Goal: Contribute content

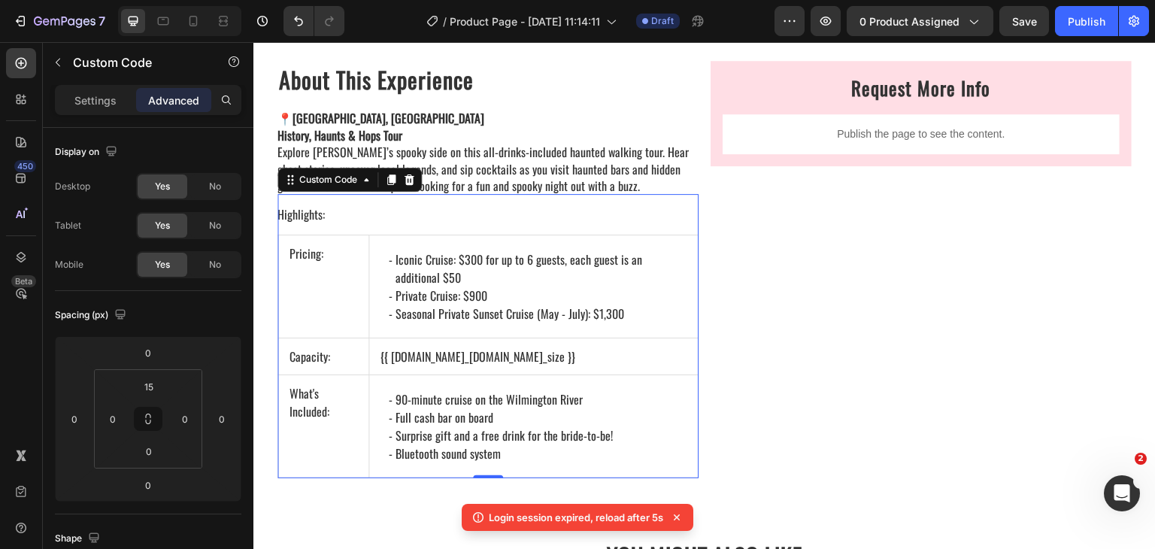
click at [487, 343] on td "{{ [DOMAIN_NAME]_[DOMAIN_NAME]_size }}" at bounding box center [532, 356] width 329 height 37
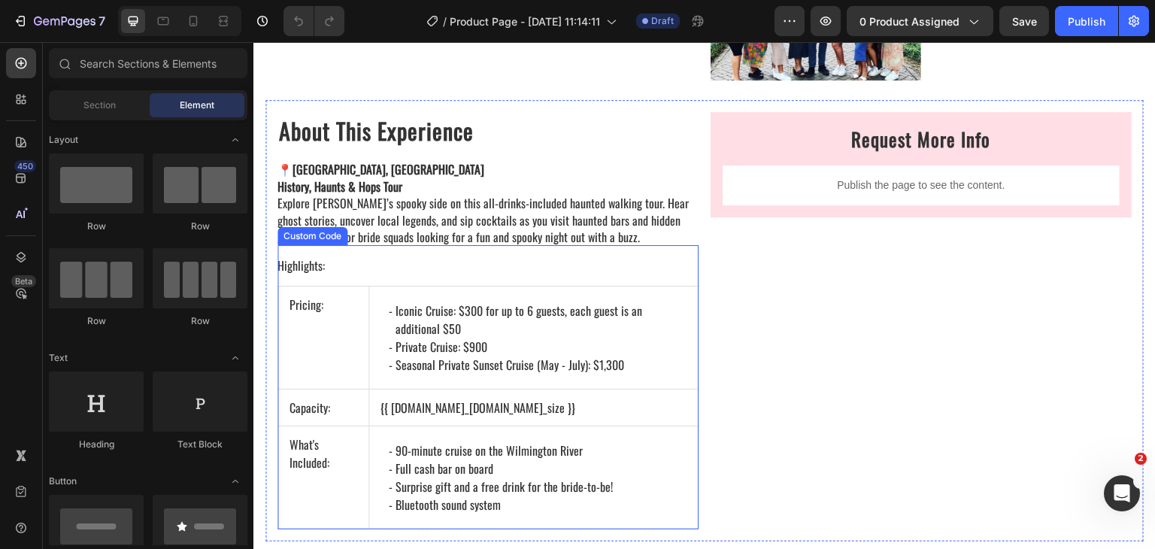
scroll to position [1729, 0]
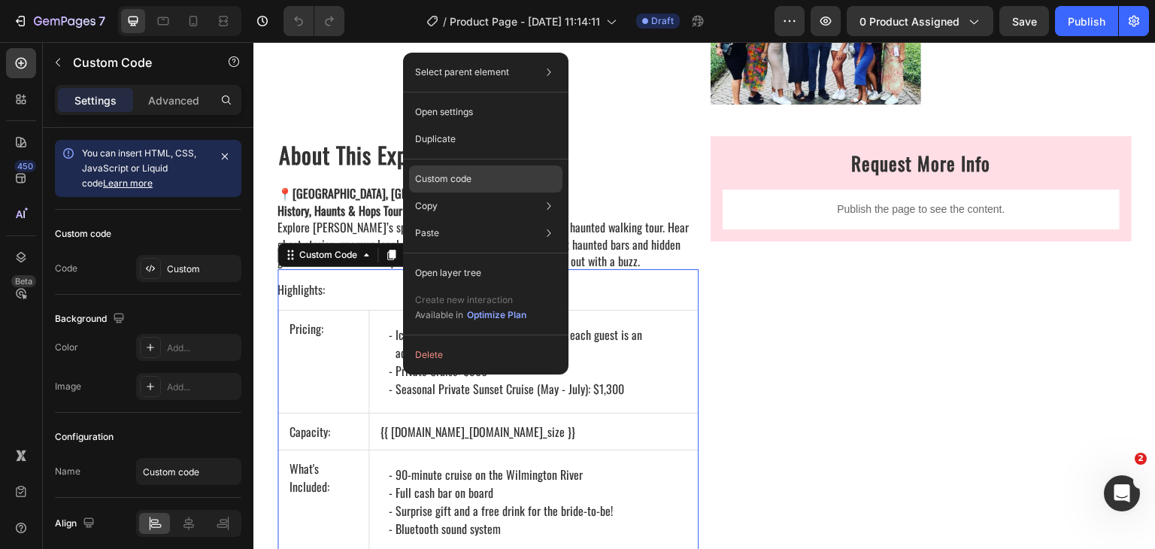
click at [447, 179] on p "Custom code" at bounding box center [443, 179] width 56 height 14
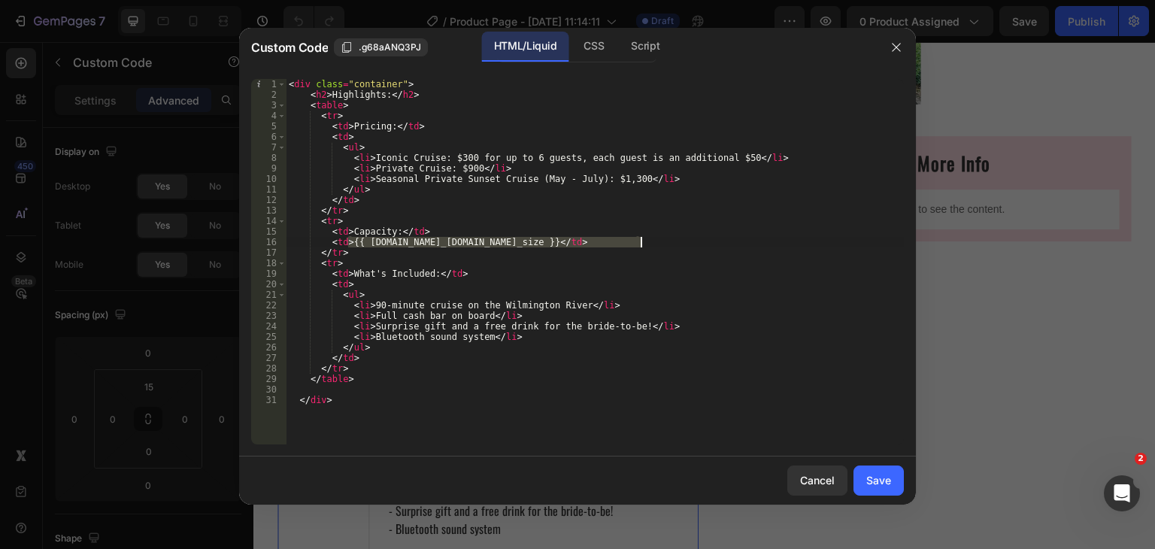
drag, startPoint x: 349, startPoint y: 244, endPoint x: 640, endPoint y: 244, distance: 291.7
click at [640, 244] on div "< div class = "container" > < h2 > Highlights: </ h2 > < table > < tr > < td > …" at bounding box center [595, 272] width 618 height 386
paste textarea "Groups up to 20"
type textarea "<td>Groups up to 20</td>"
click at [874, 486] on div "Save" at bounding box center [878, 480] width 25 height 16
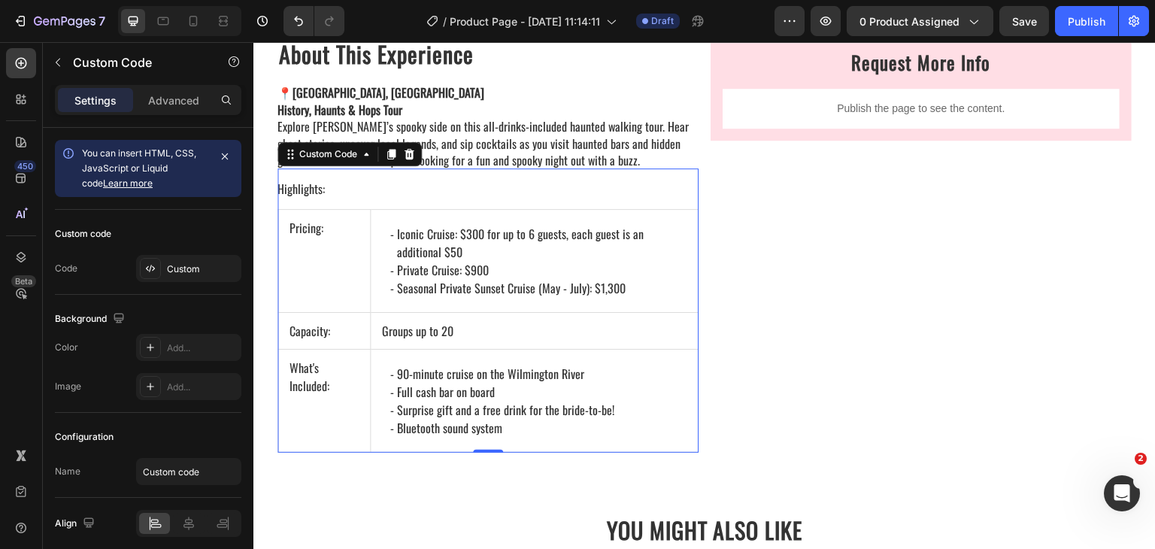
scroll to position [1804, 0]
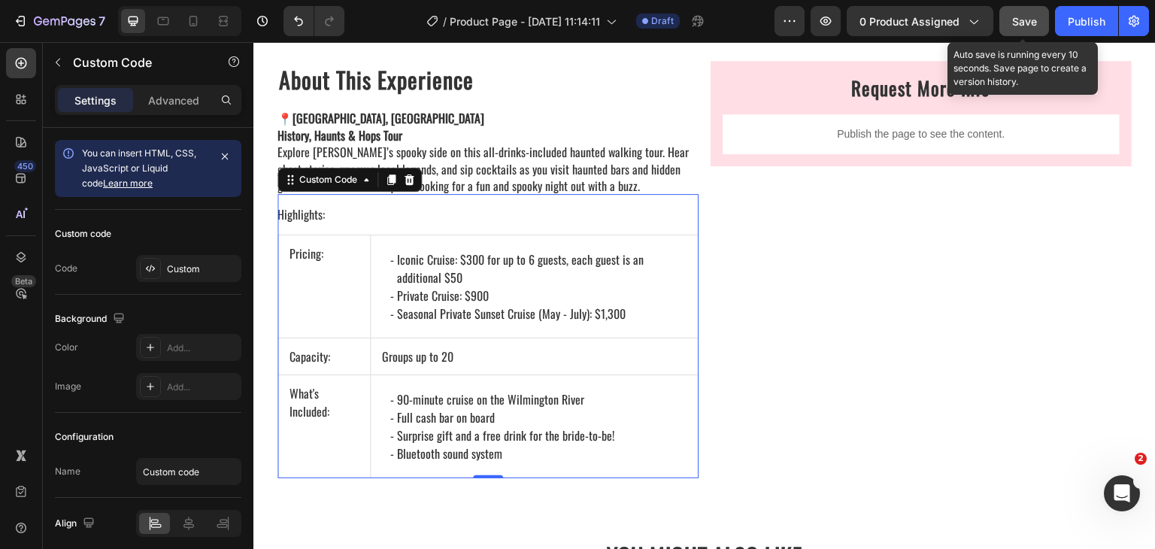
click at [1025, 16] on span "Save" at bounding box center [1024, 21] width 25 height 13
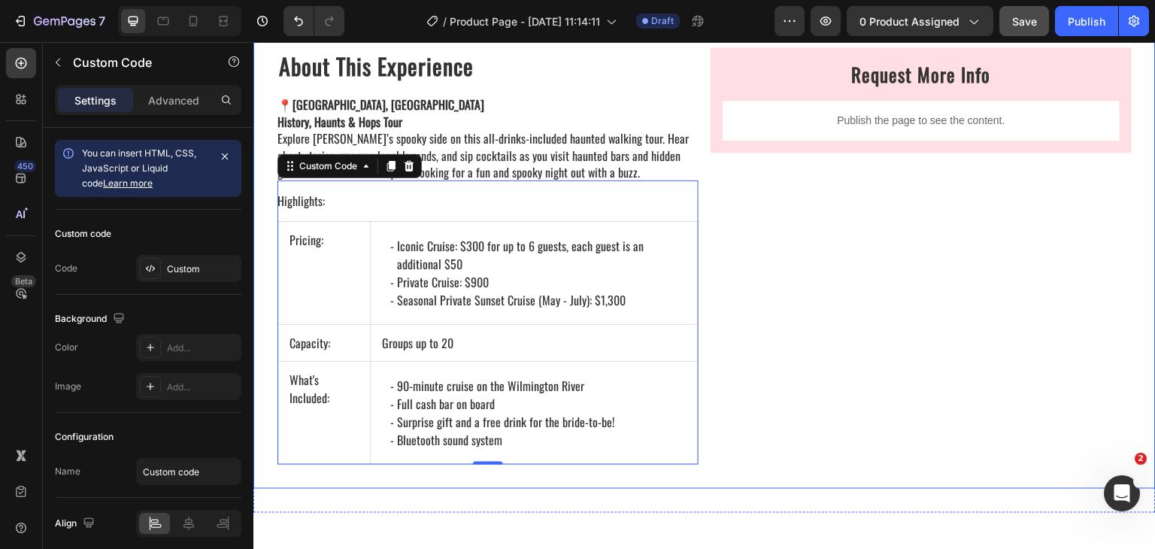
scroll to position [1729, 0]
